Goal: Task Accomplishment & Management: Manage account settings

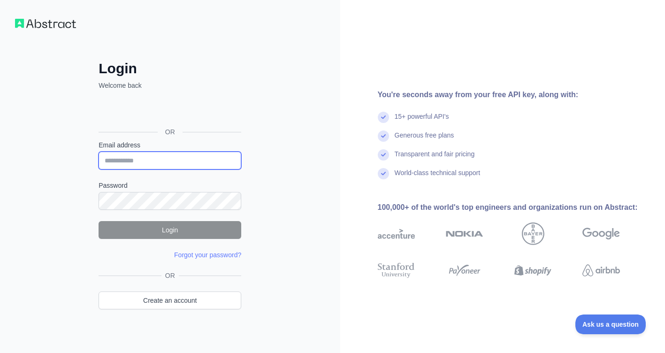
click at [150, 161] on input "Email address" at bounding box center [170, 161] width 143 height 18
type input "**********"
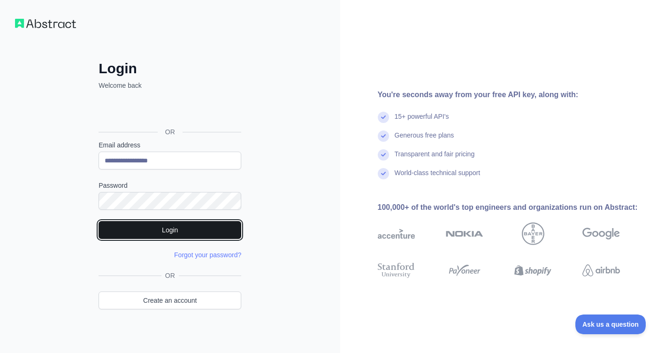
click at [181, 232] on button "Login" at bounding box center [170, 230] width 143 height 18
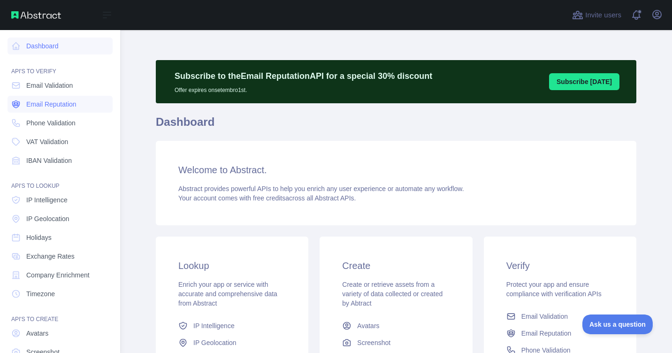
click at [53, 105] on span "Email Reputation" at bounding box center [51, 104] width 50 height 9
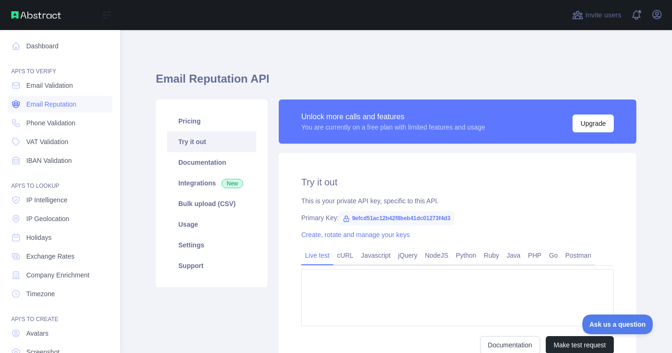
type textarea "**********"
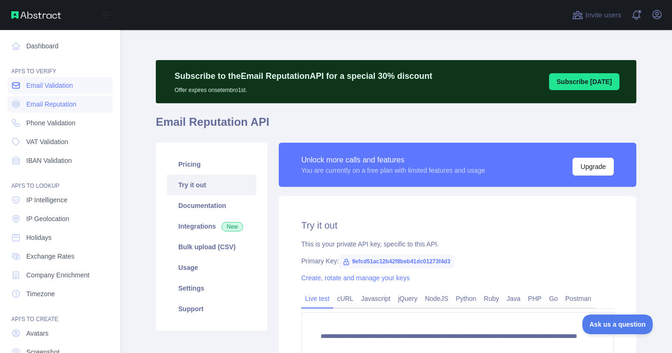
click at [56, 85] on span "Email Validation" at bounding box center [49, 85] width 46 height 9
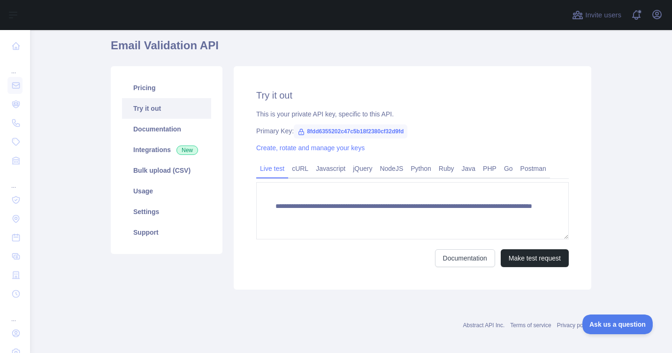
scroll to position [83, 0]
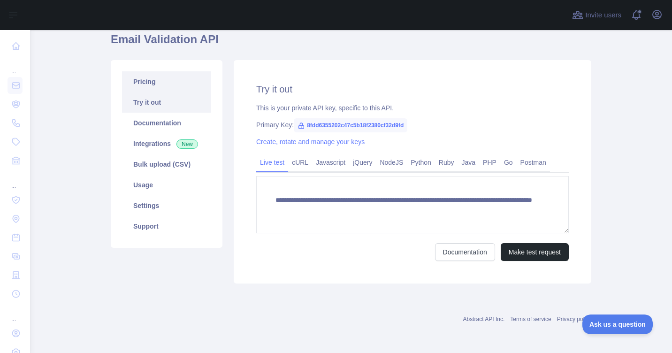
click at [156, 84] on link "Pricing" at bounding box center [166, 81] width 89 height 21
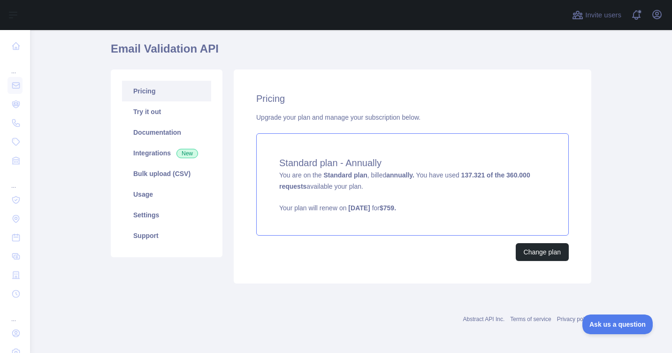
scroll to position [73, 0]
click at [510, 230] on div "Standard plan - Annually You are on the Standard plan , billed annually. You ha…" at bounding box center [412, 184] width 313 height 102
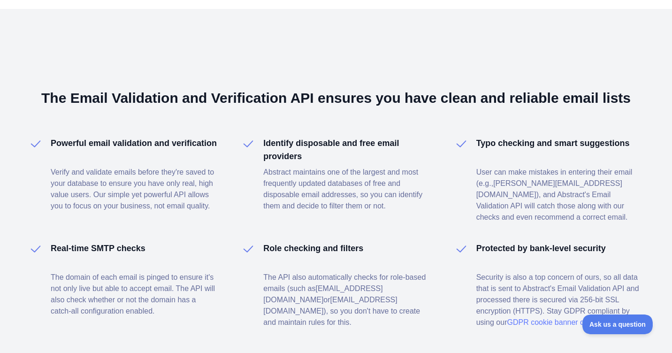
scroll to position [655, 0]
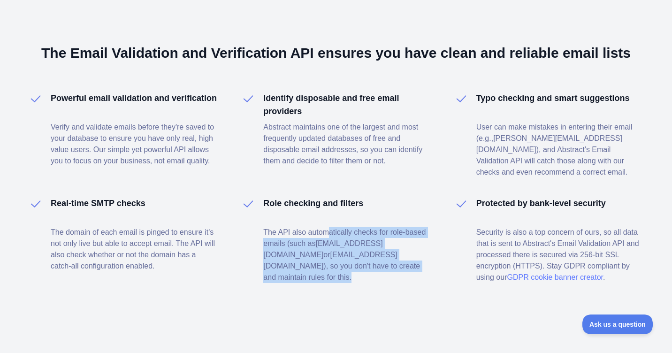
drag, startPoint x: 325, startPoint y: 224, endPoint x: 350, endPoint y: 257, distance: 40.8
click at [350, 257] on p "The API also automatically checks for role-based emails (such as [EMAIL_ADDRESS…" at bounding box center [347, 255] width 168 height 56
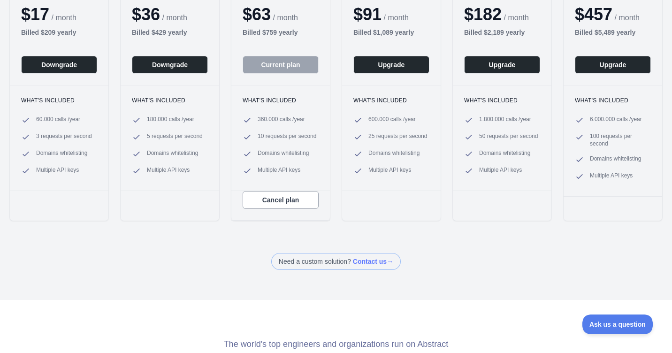
scroll to position [0, 0]
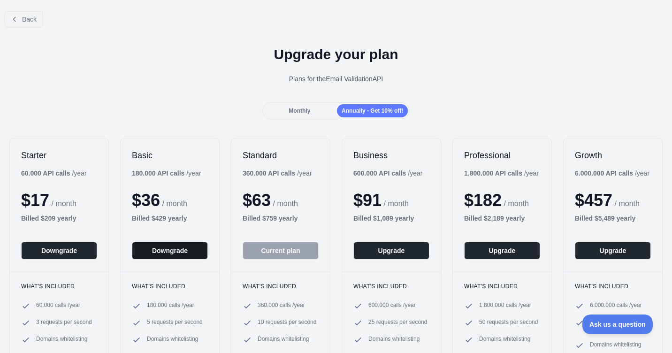
click at [176, 254] on button "Downgrade" at bounding box center [170, 251] width 76 height 18
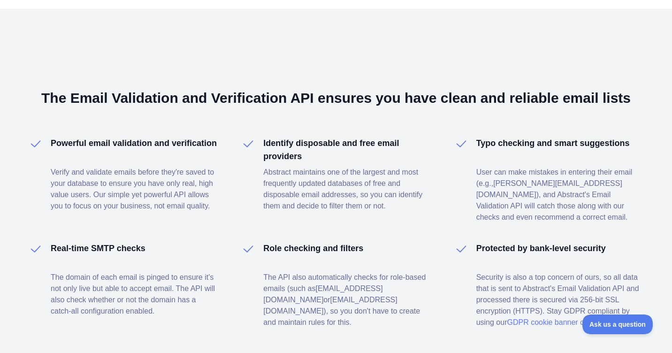
scroll to position [655, 0]
